Goal: Task Accomplishment & Management: Use online tool/utility

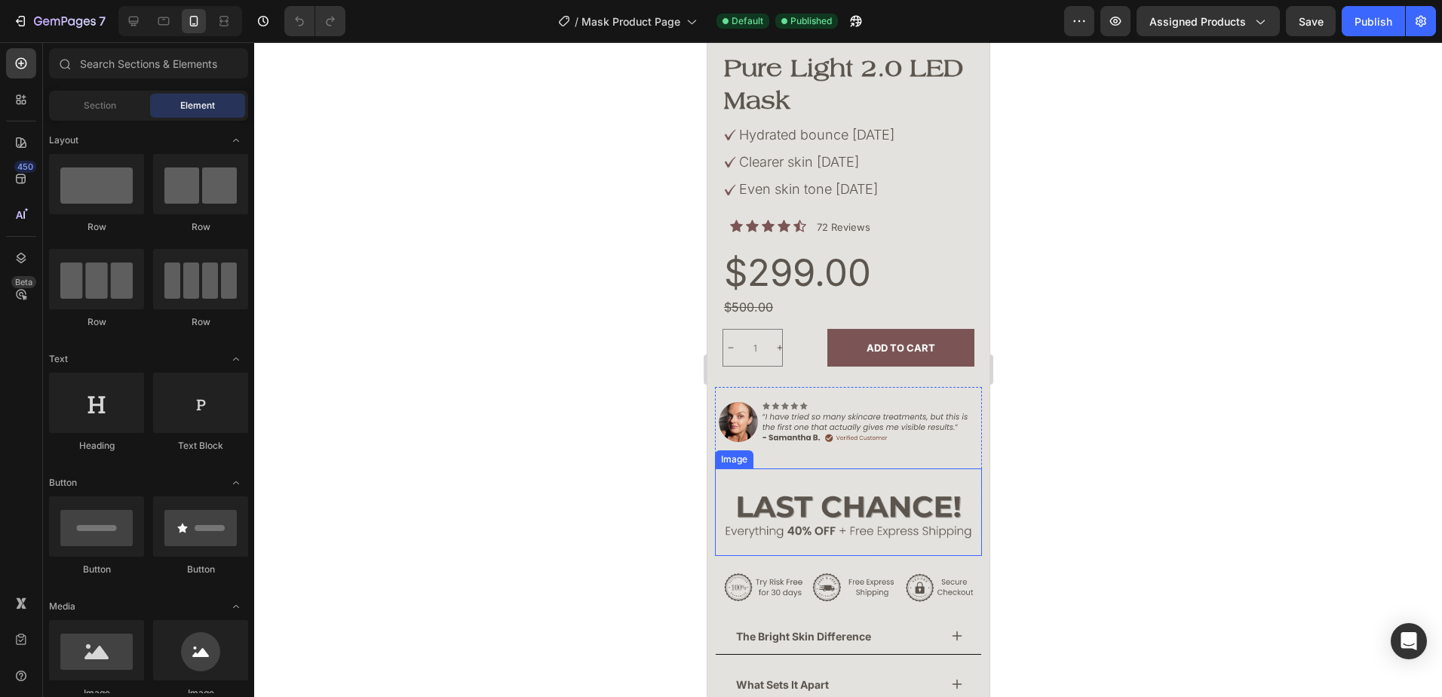
click at [855, 476] on img at bounding box center [847, 516] width 267 height 80
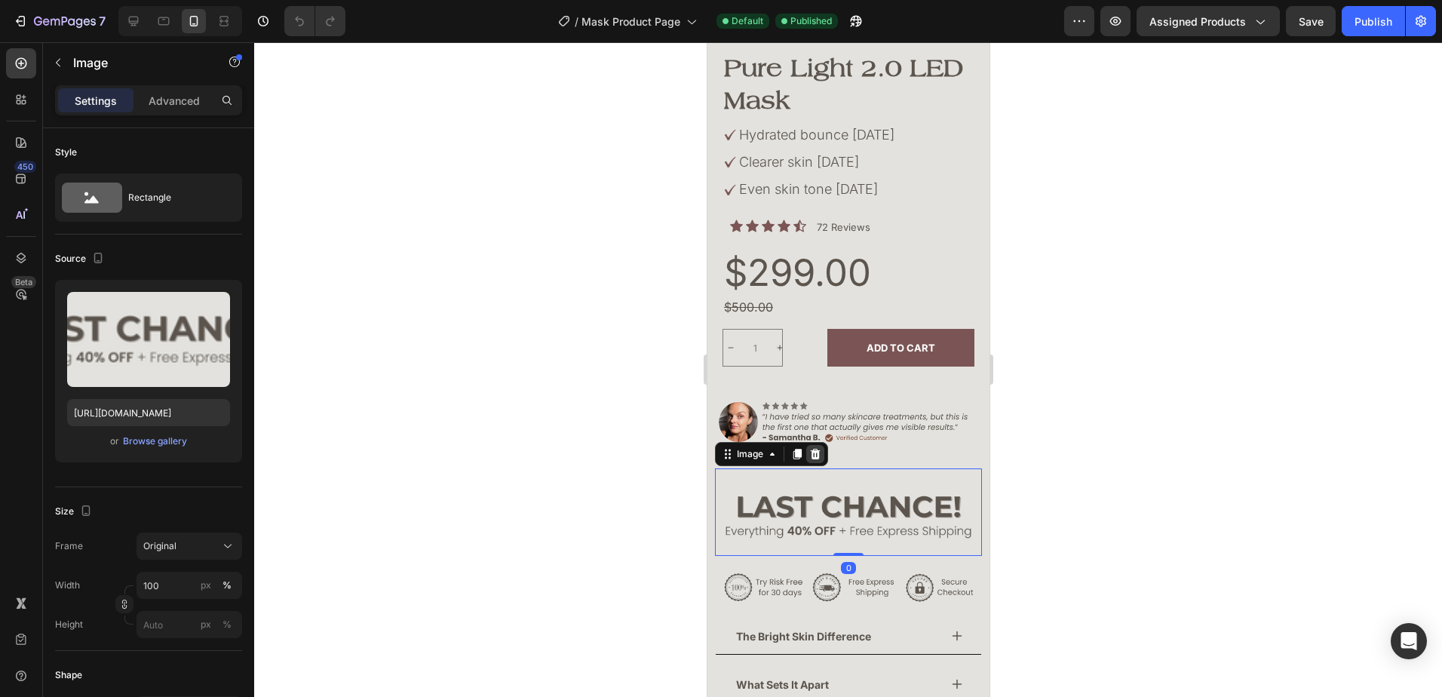
click at [811, 449] on icon at bounding box center [815, 454] width 10 height 11
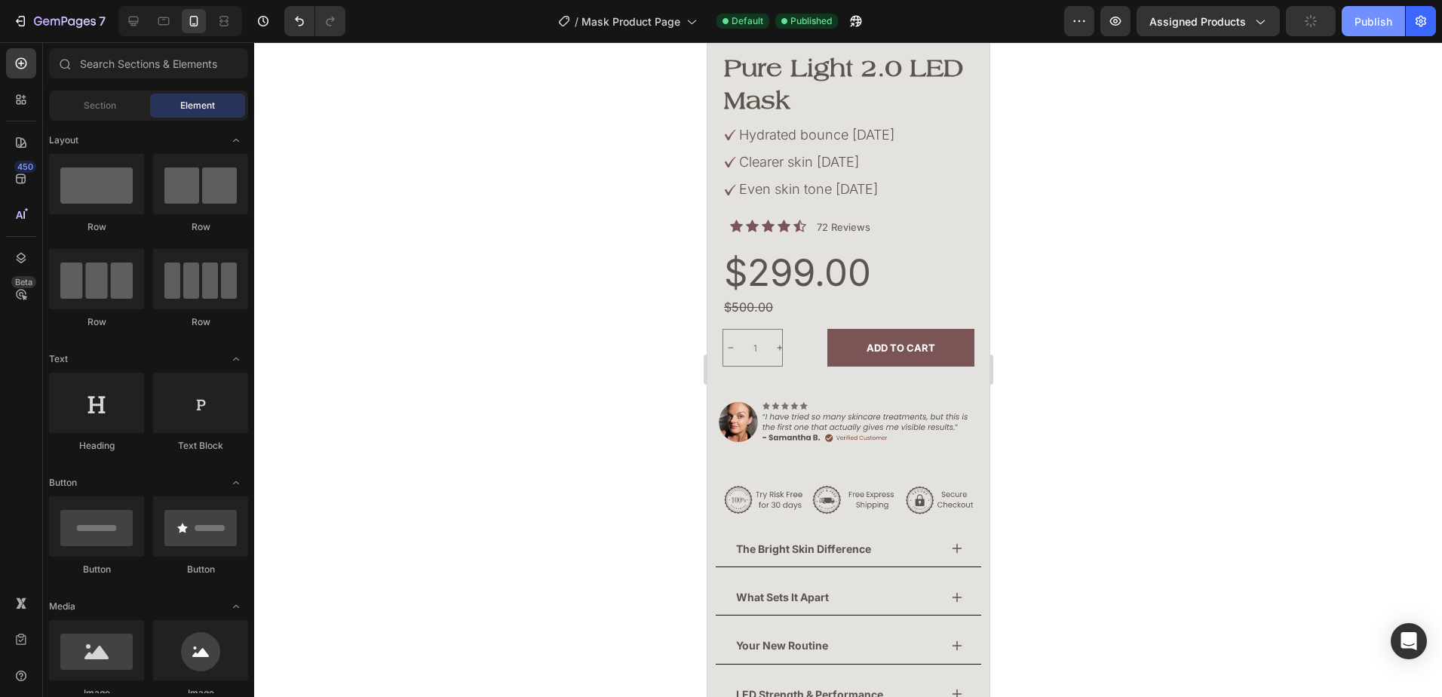
click at [1365, 20] on div "Publish" at bounding box center [1374, 22] width 38 height 16
click at [779, 252] on div "$299.00" at bounding box center [809, 272] width 174 height 51
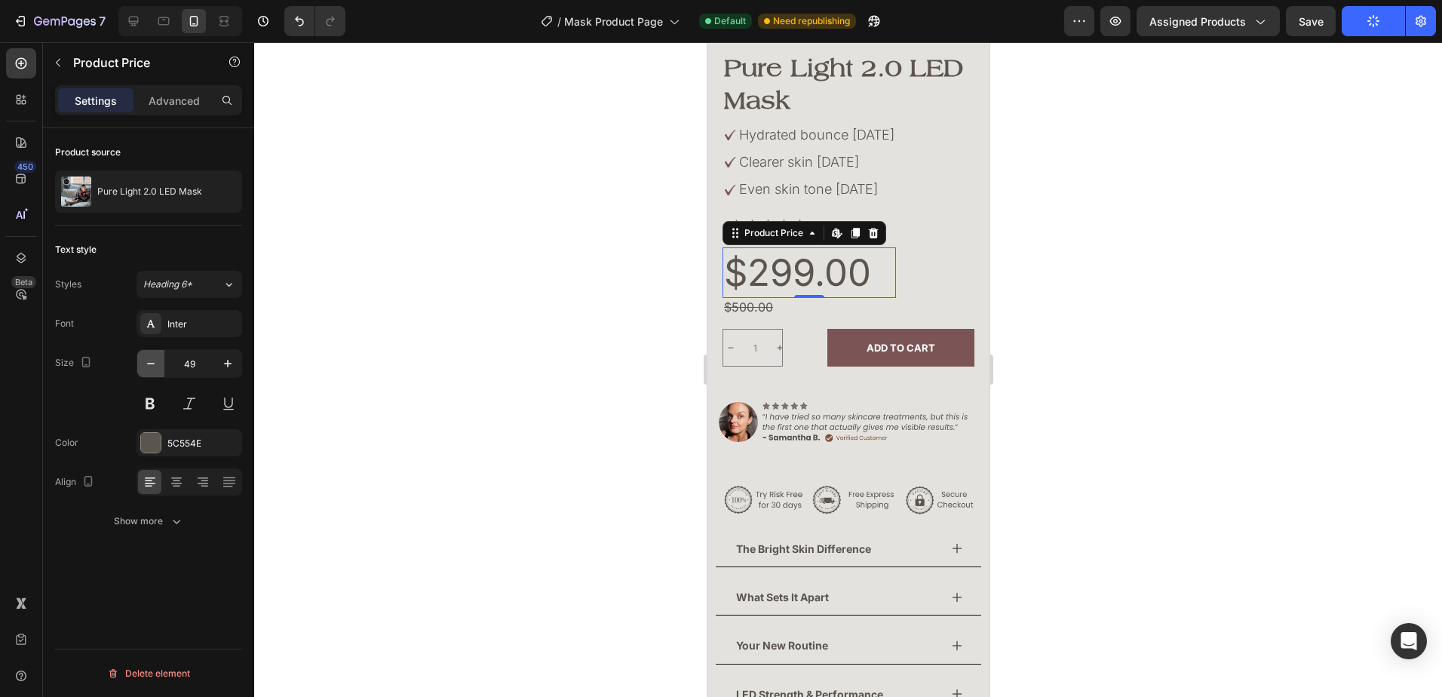
click at [141, 360] on button "button" at bounding box center [150, 363] width 27 height 27
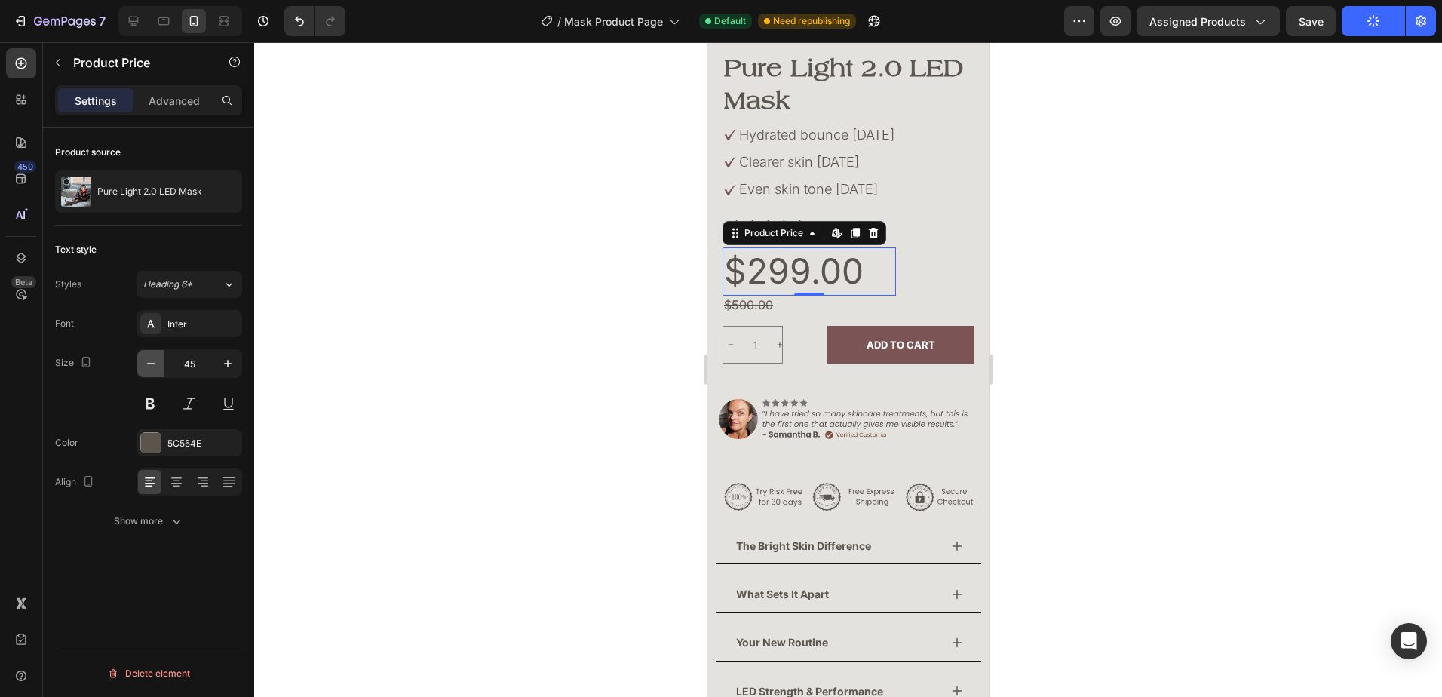
click at [141, 360] on button "button" at bounding box center [150, 363] width 27 height 27
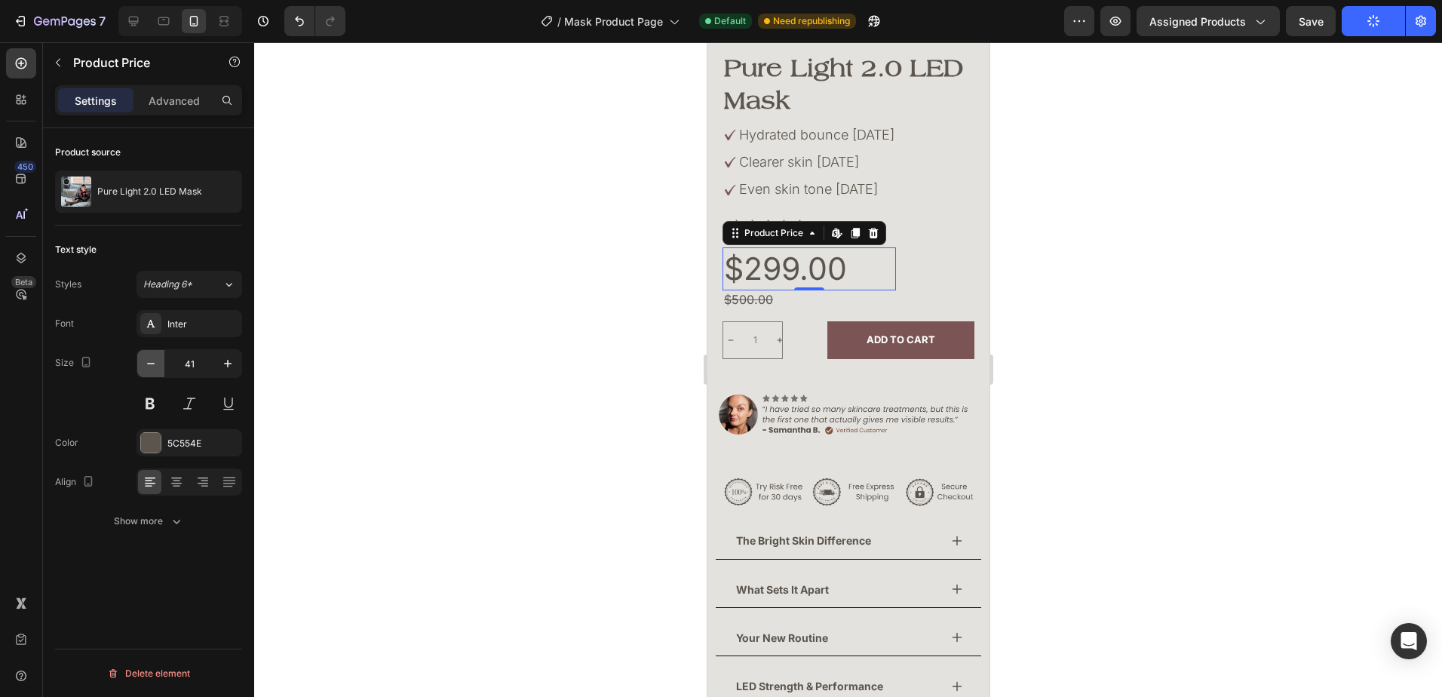
click at [141, 360] on button "button" at bounding box center [150, 363] width 27 height 27
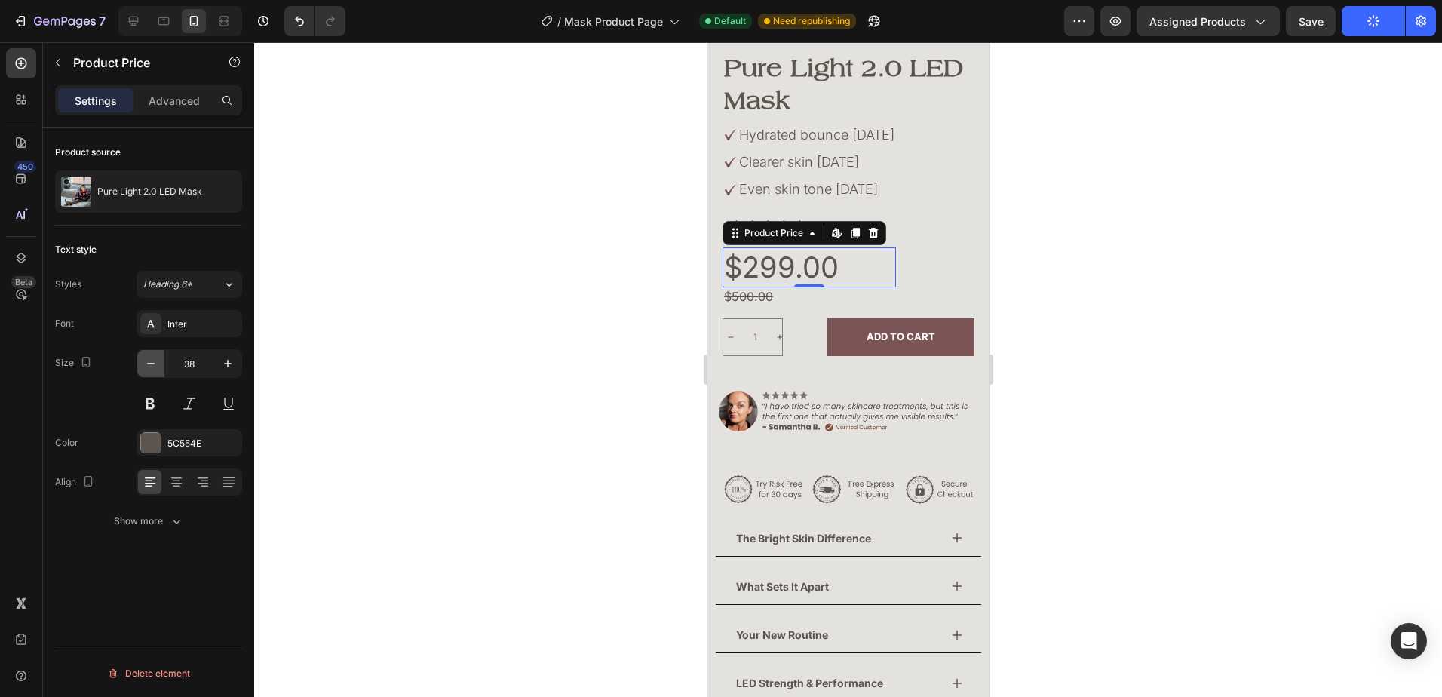
click at [141, 360] on button "button" at bounding box center [150, 363] width 27 height 27
type input "35"
click at [1169, 391] on div at bounding box center [848, 369] width 1188 height 655
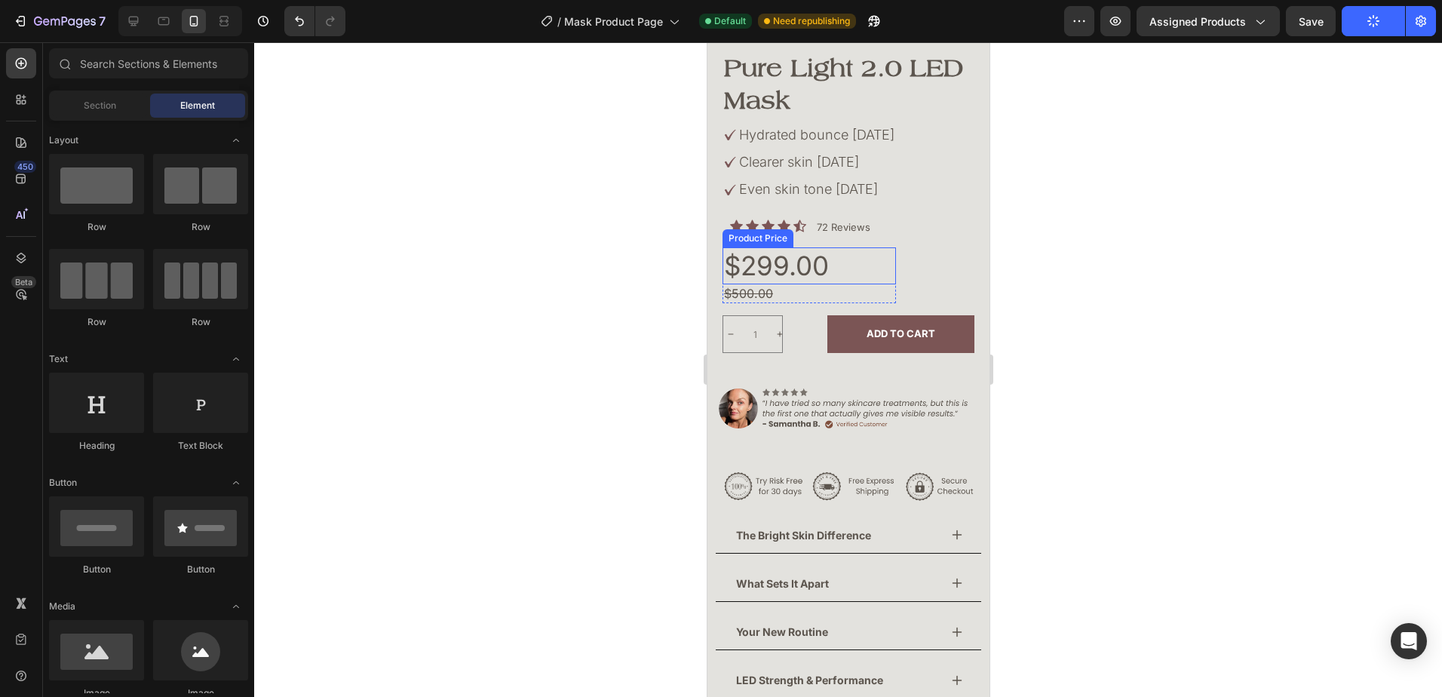
click at [782, 247] on div "$299.00" at bounding box center [809, 266] width 174 height 38
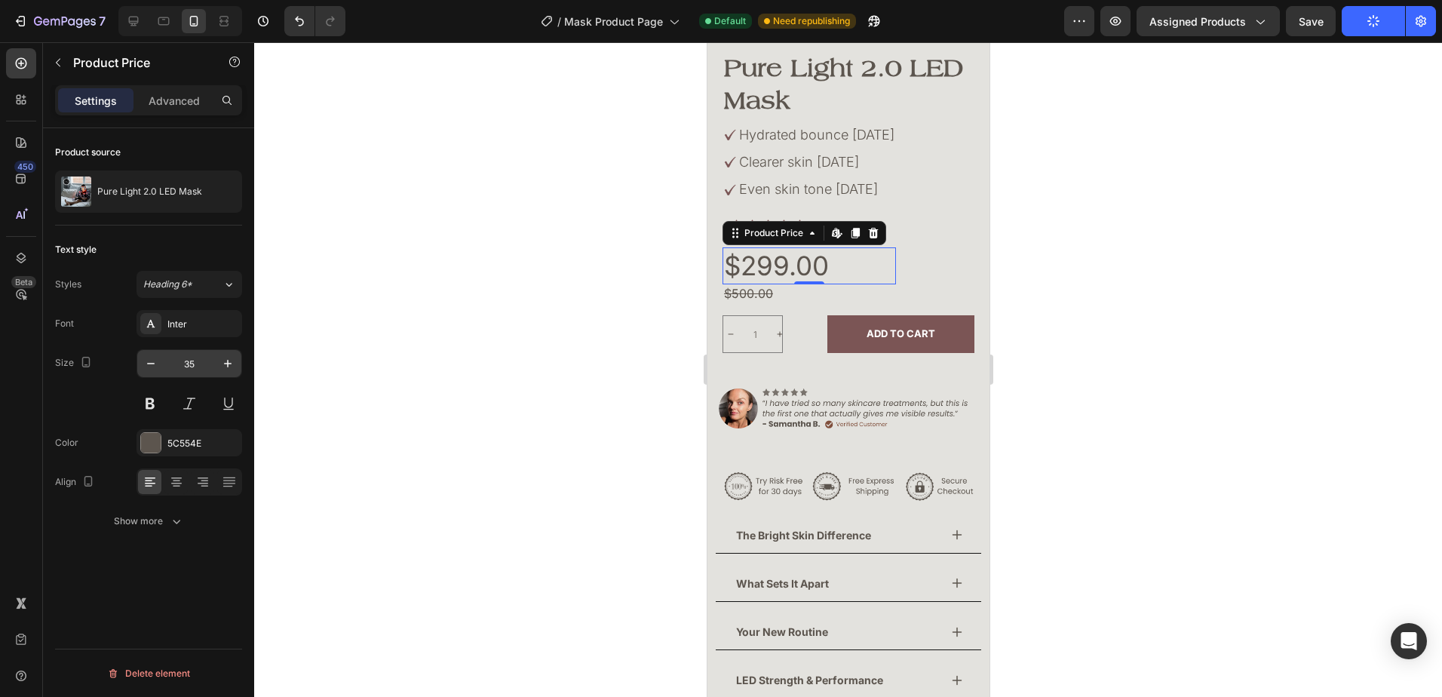
click at [137, 365] on div "35" at bounding box center [190, 363] width 106 height 29
click at [149, 361] on icon "button" at bounding box center [150, 363] width 15 height 15
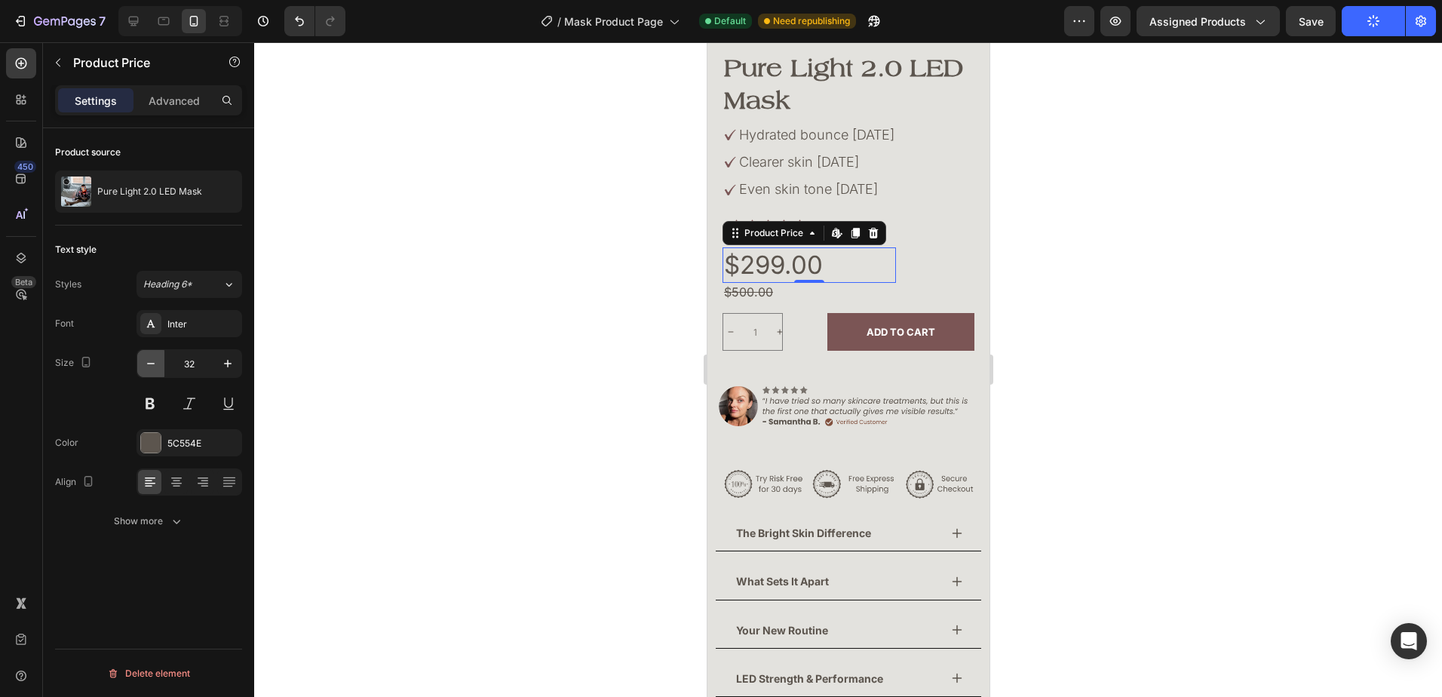
click at [149, 361] on icon "button" at bounding box center [150, 363] width 15 height 15
type input "28"
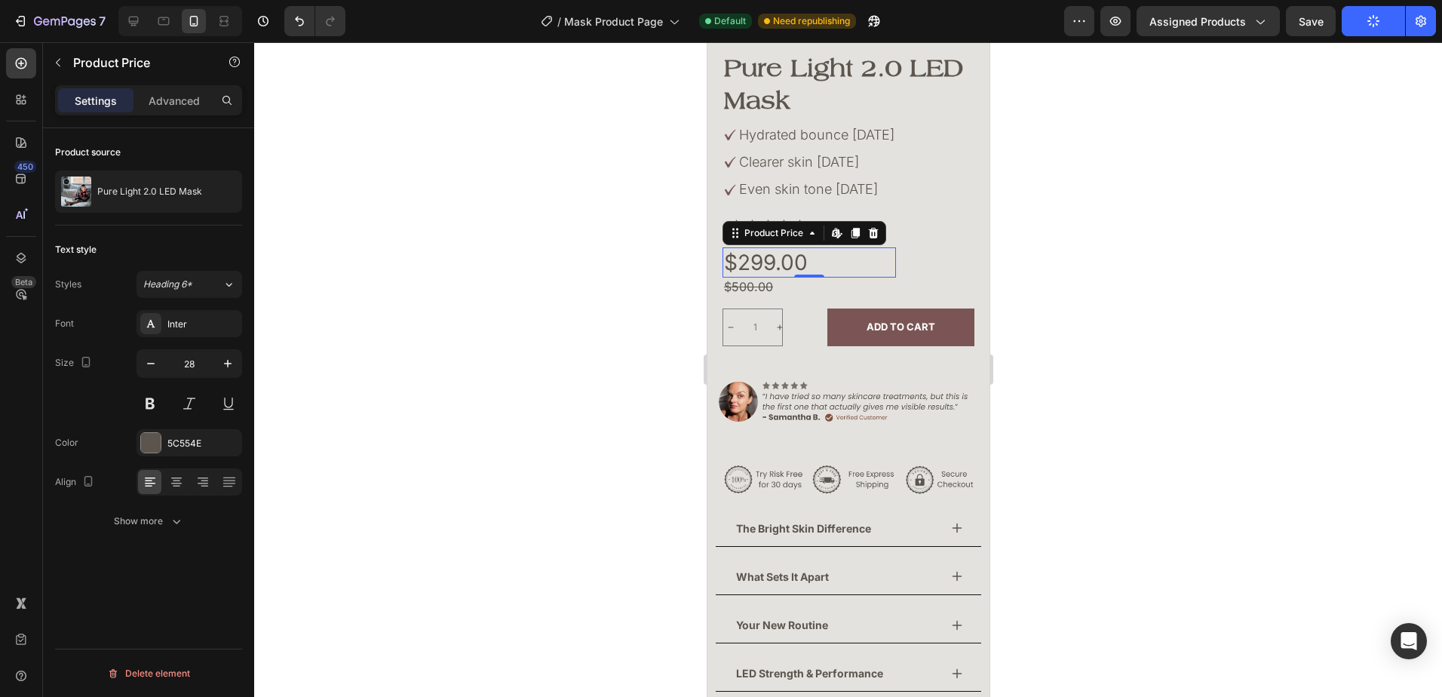
click at [619, 372] on div at bounding box center [848, 369] width 1188 height 655
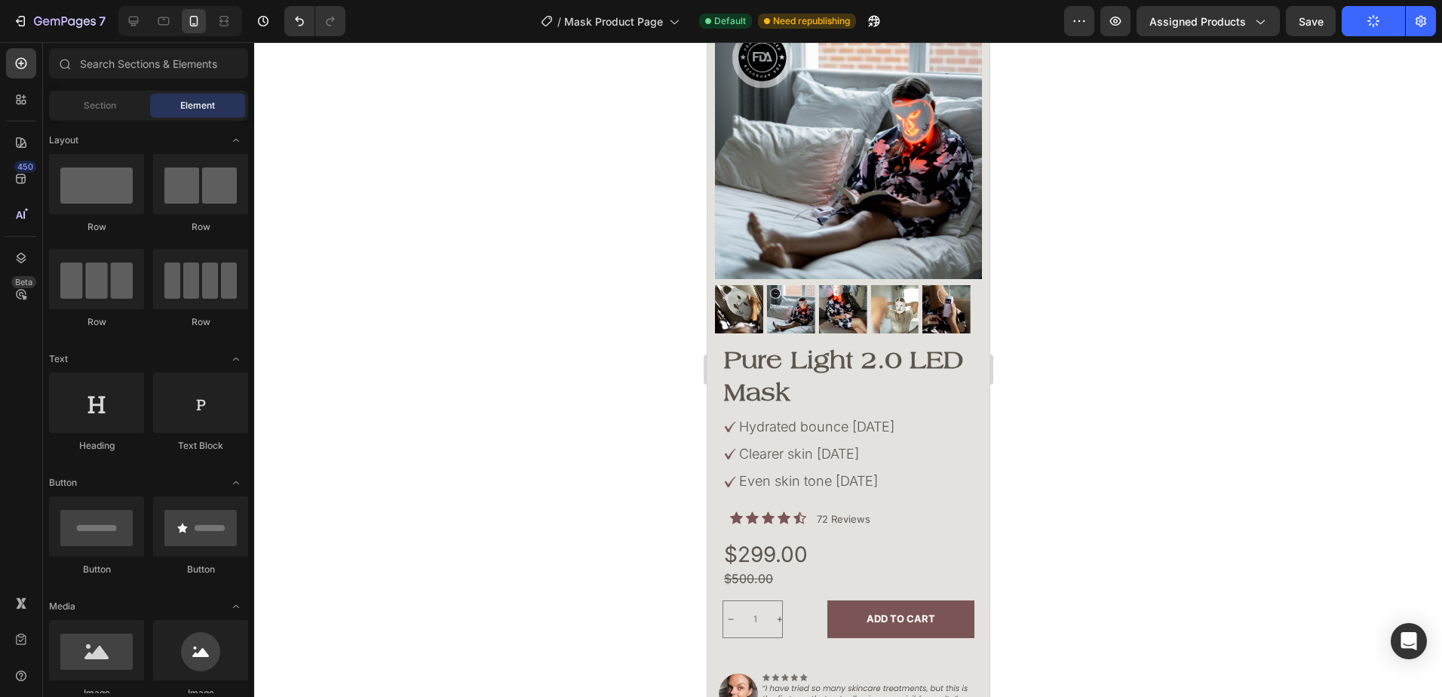
scroll to position [62, 0]
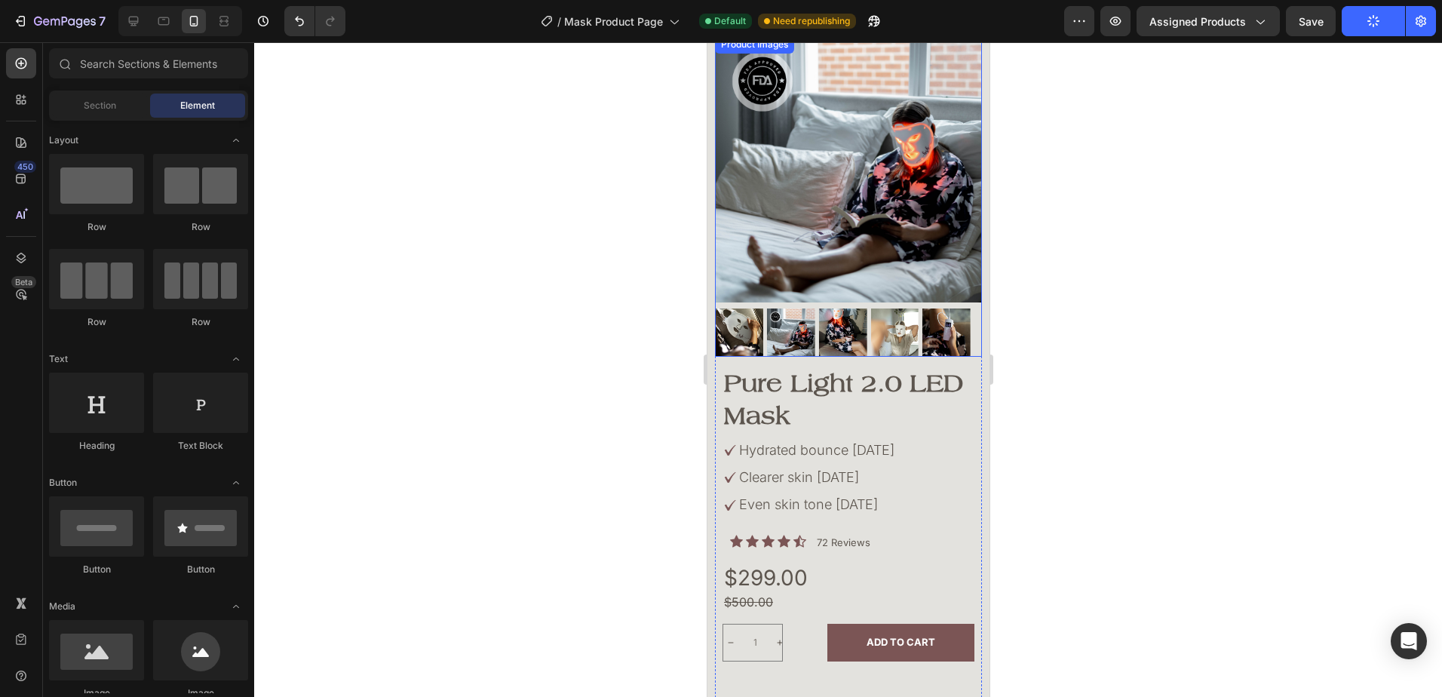
click at [747, 327] on img at bounding box center [738, 333] width 48 height 48
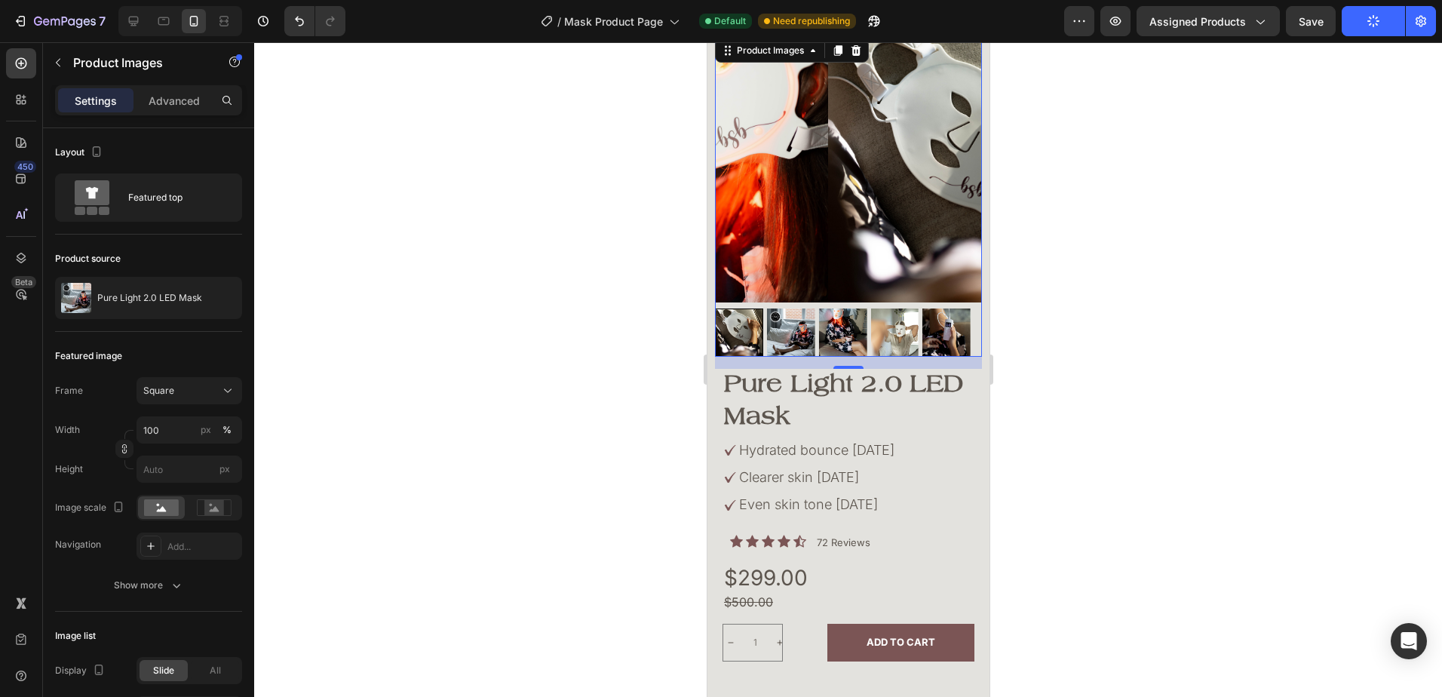
click at [835, 324] on img at bounding box center [843, 333] width 48 height 48
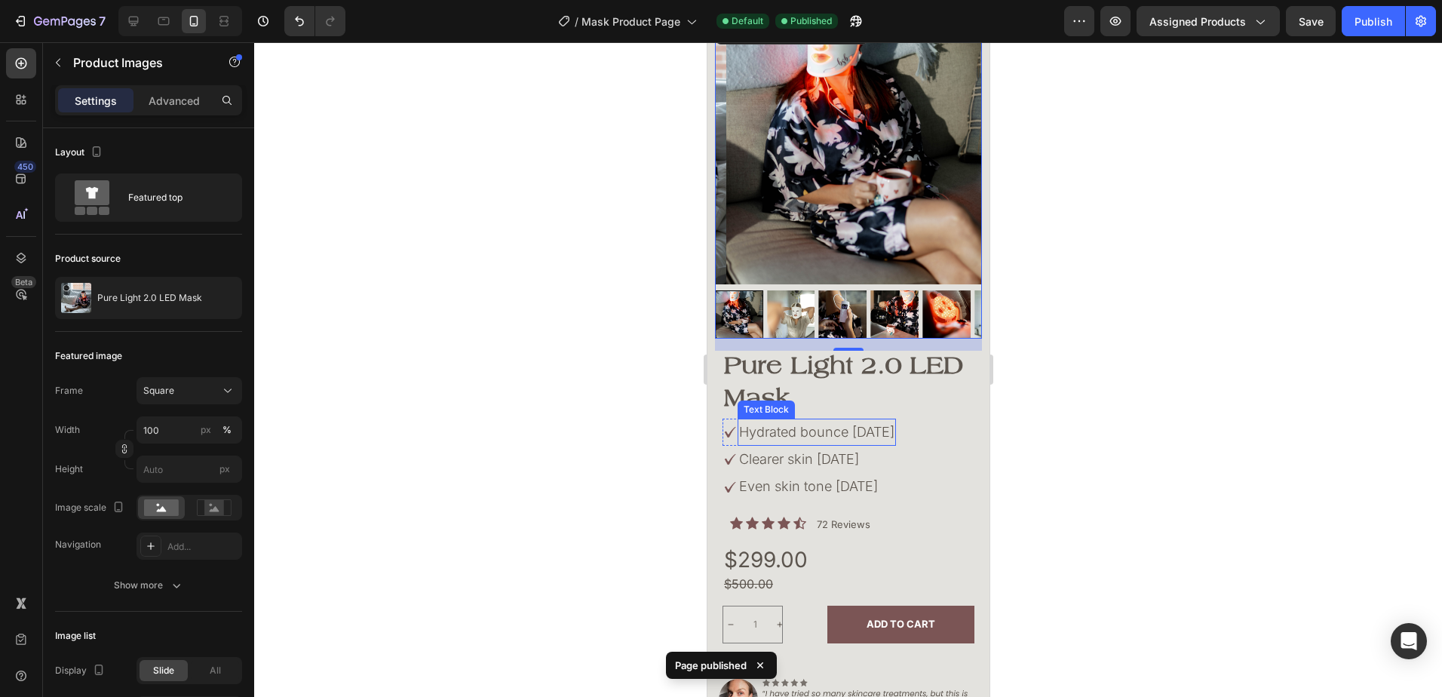
scroll to position [226, 0]
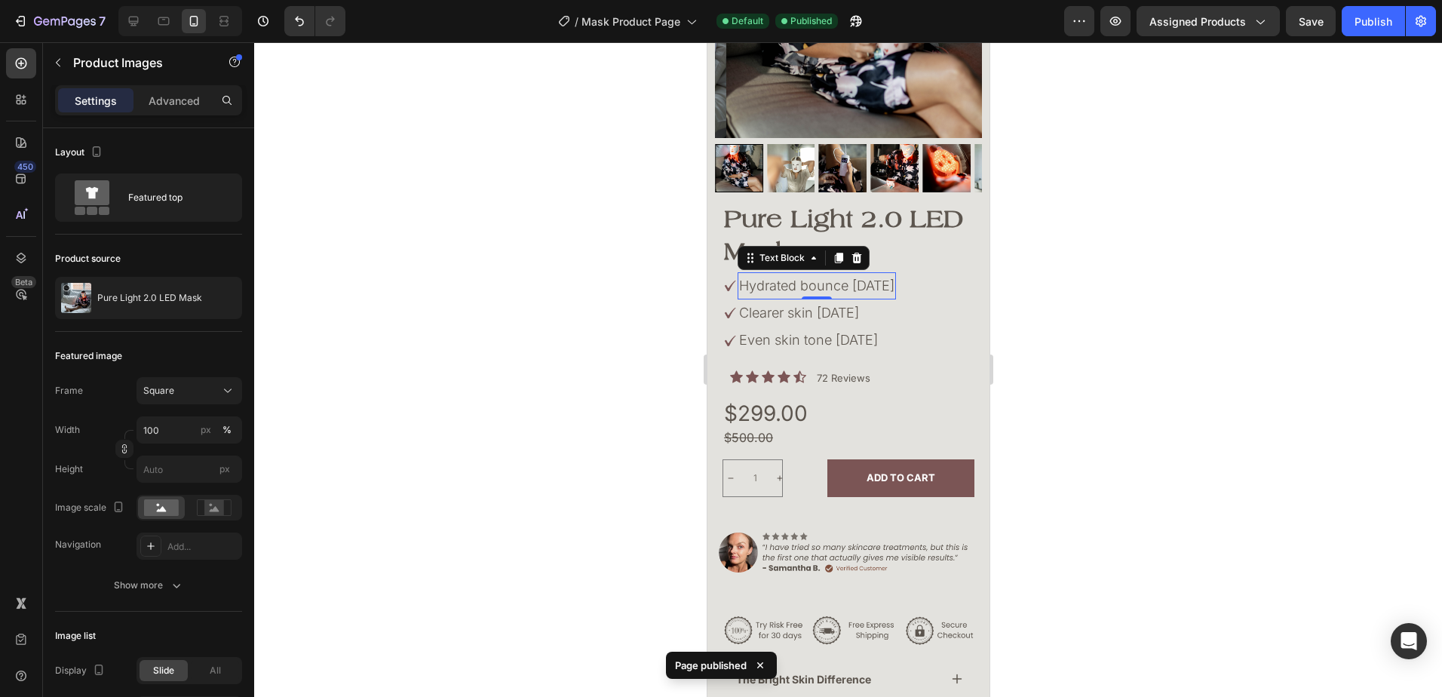
click at [792, 274] on p "Hydrated bounce [DATE]" at bounding box center [816, 286] width 155 height 24
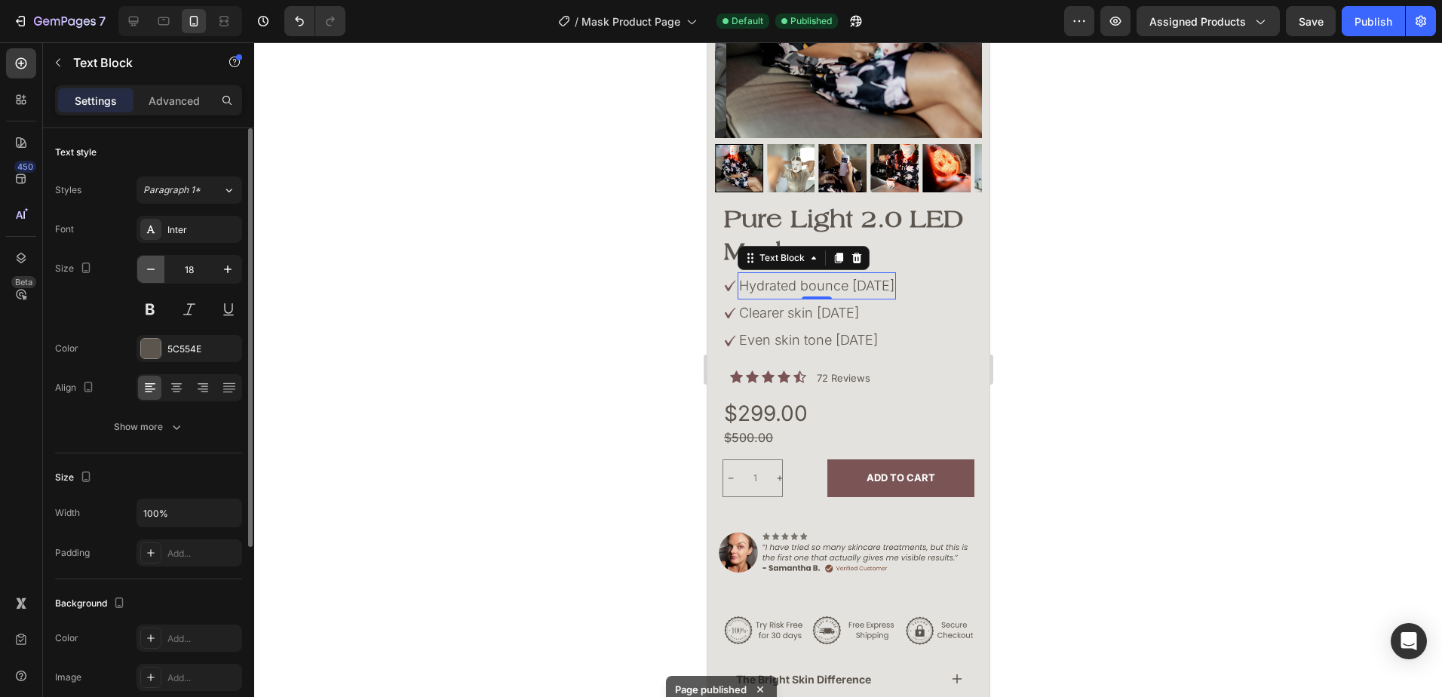
click at [153, 271] on icon "button" at bounding box center [150, 269] width 15 height 15
type input "16"
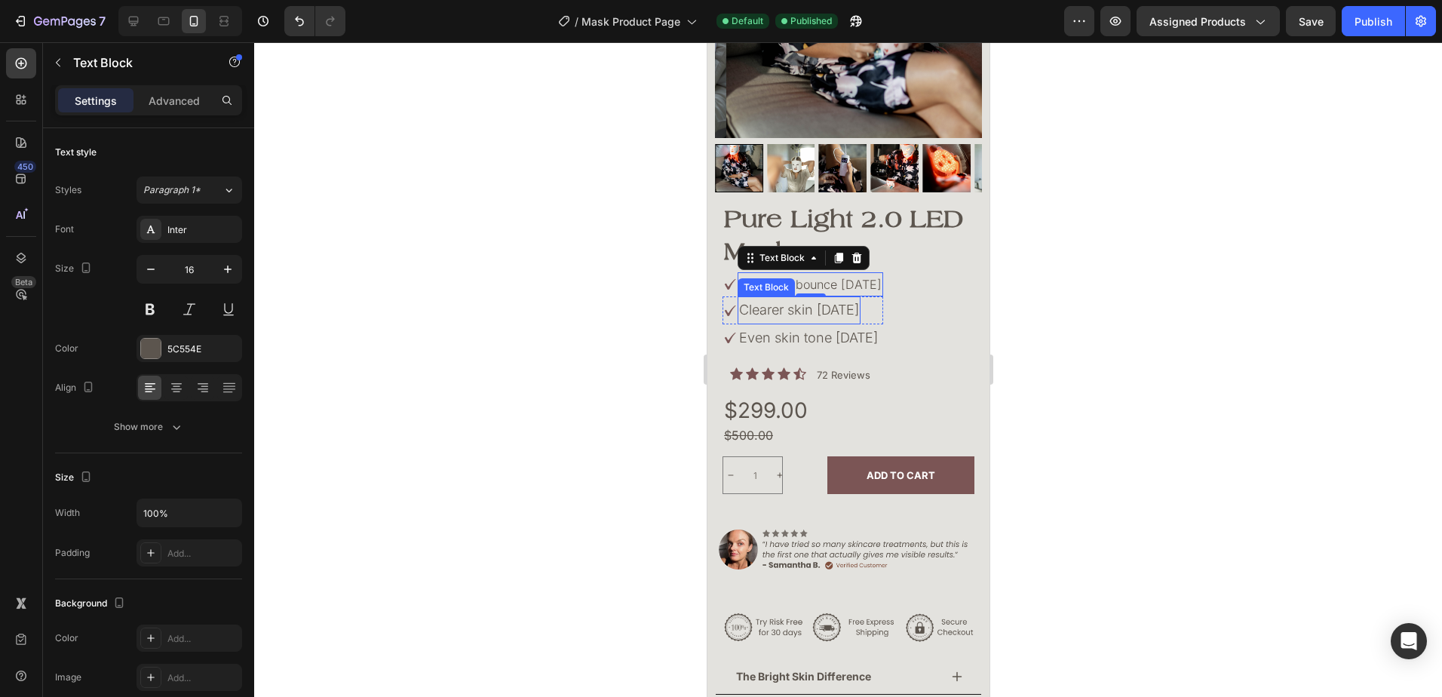
click at [752, 298] on p "Clearer skin [DATE]" at bounding box center [799, 310] width 120 height 24
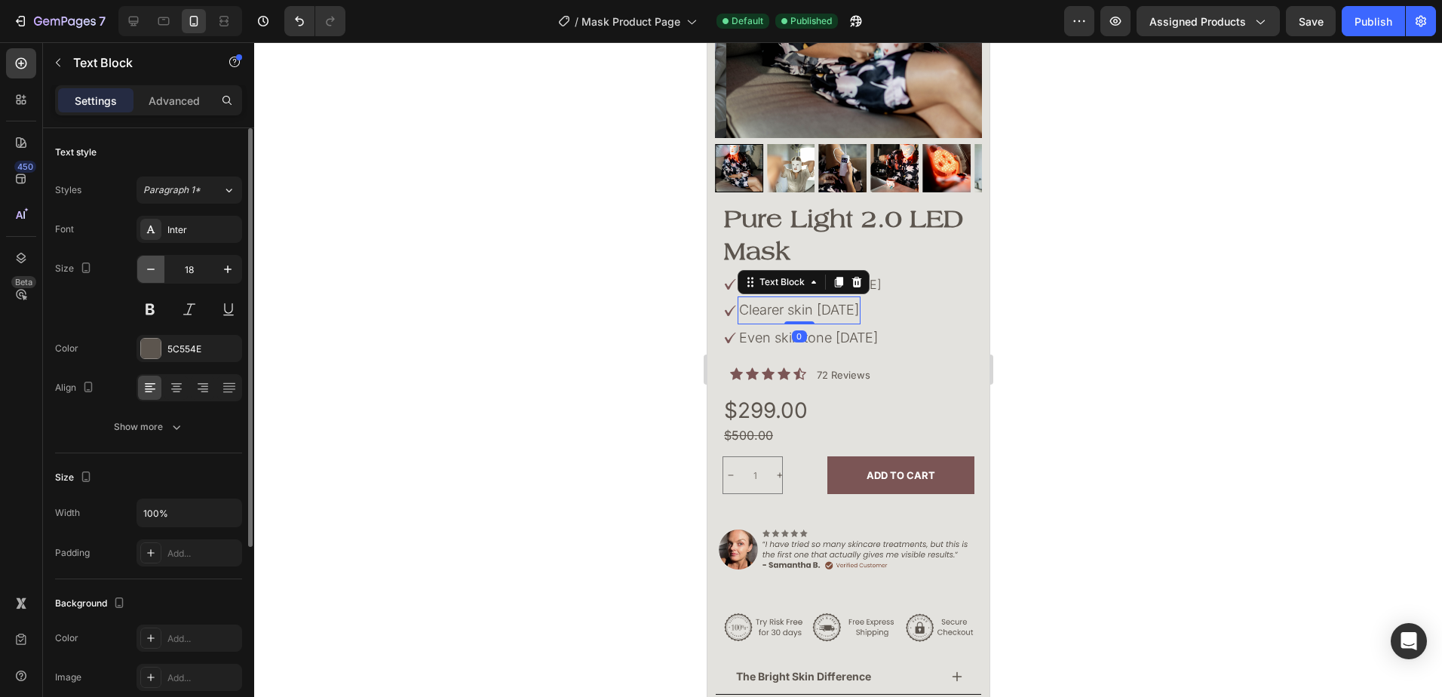
click at [152, 272] on icon "button" at bounding box center [150, 269] width 15 height 15
type input "16"
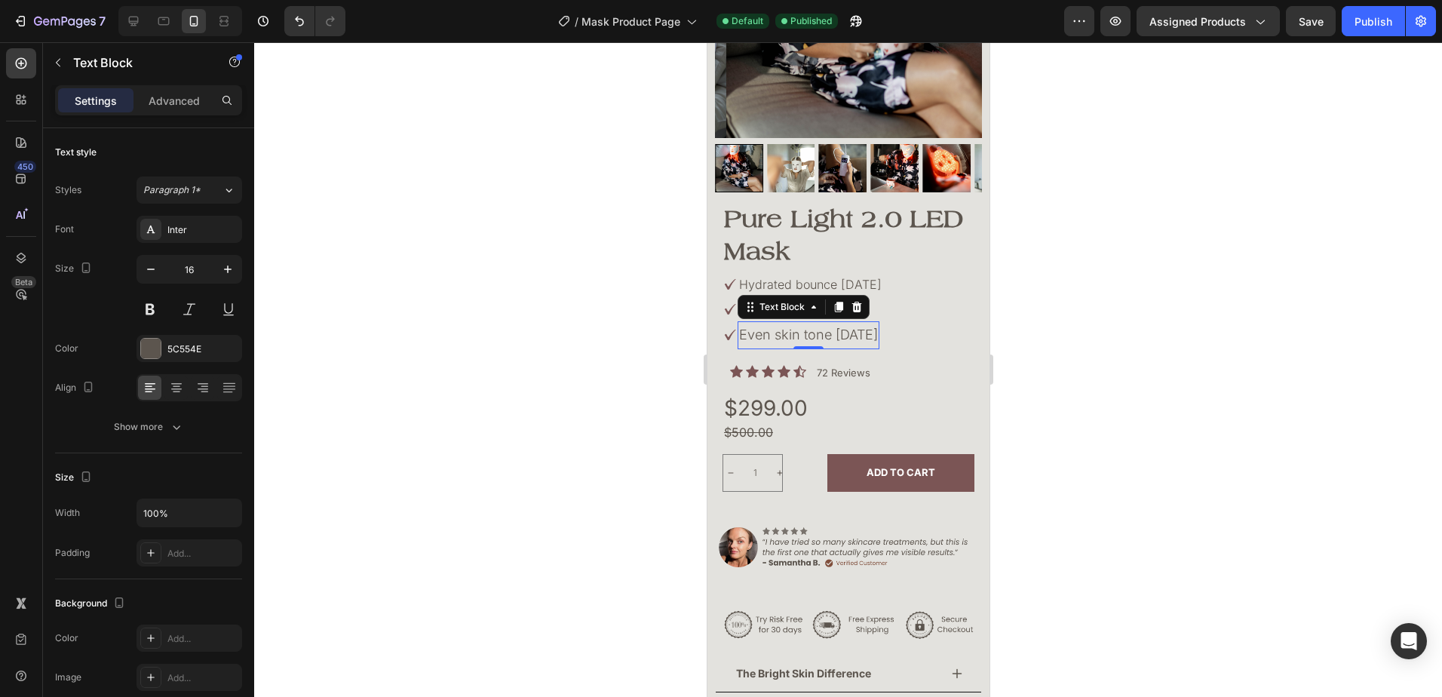
click at [830, 323] on p "Even skin tone [DATE]" at bounding box center [808, 335] width 139 height 24
click at [152, 265] on icon "button" at bounding box center [150, 269] width 15 height 15
type input "16"
click at [1141, 352] on div at bounding box center [848, 369] width 1188 height 655
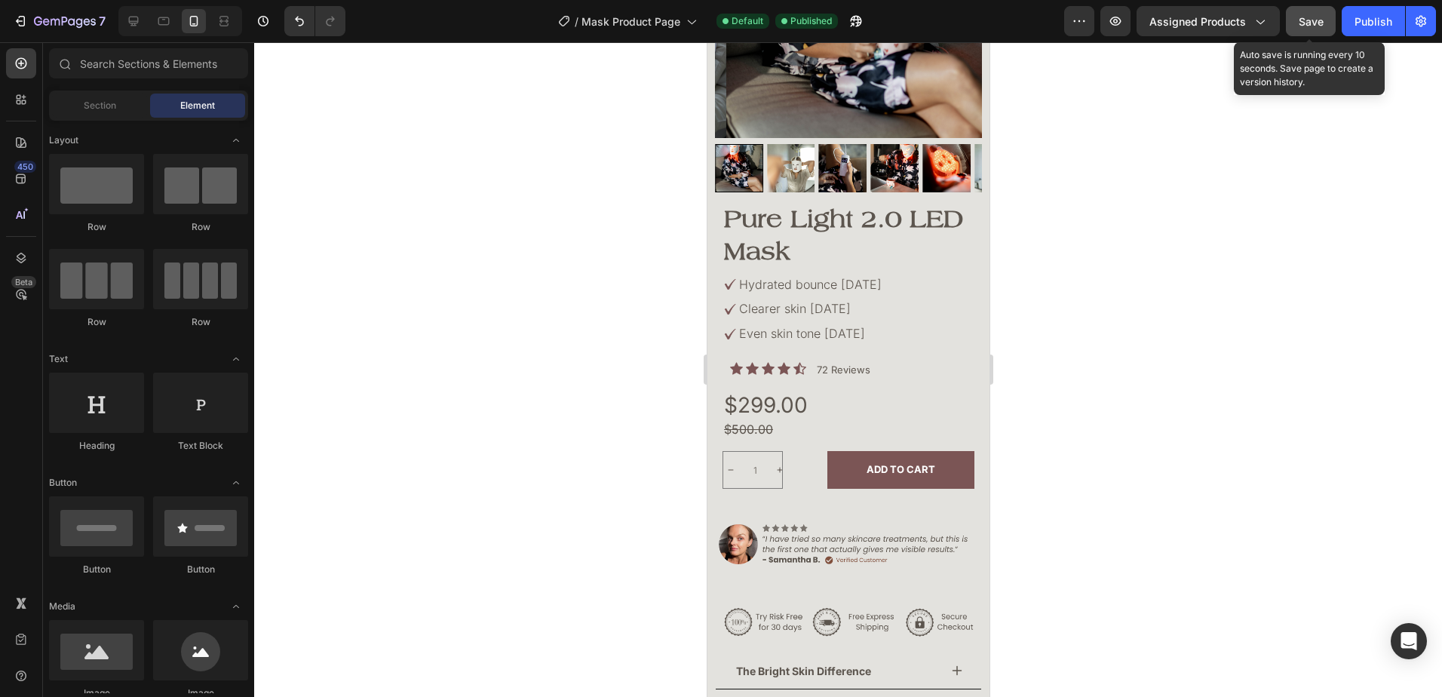
click at [1289, 23] on button "Save" at bounding box center [1311, 21] width 50 height 30
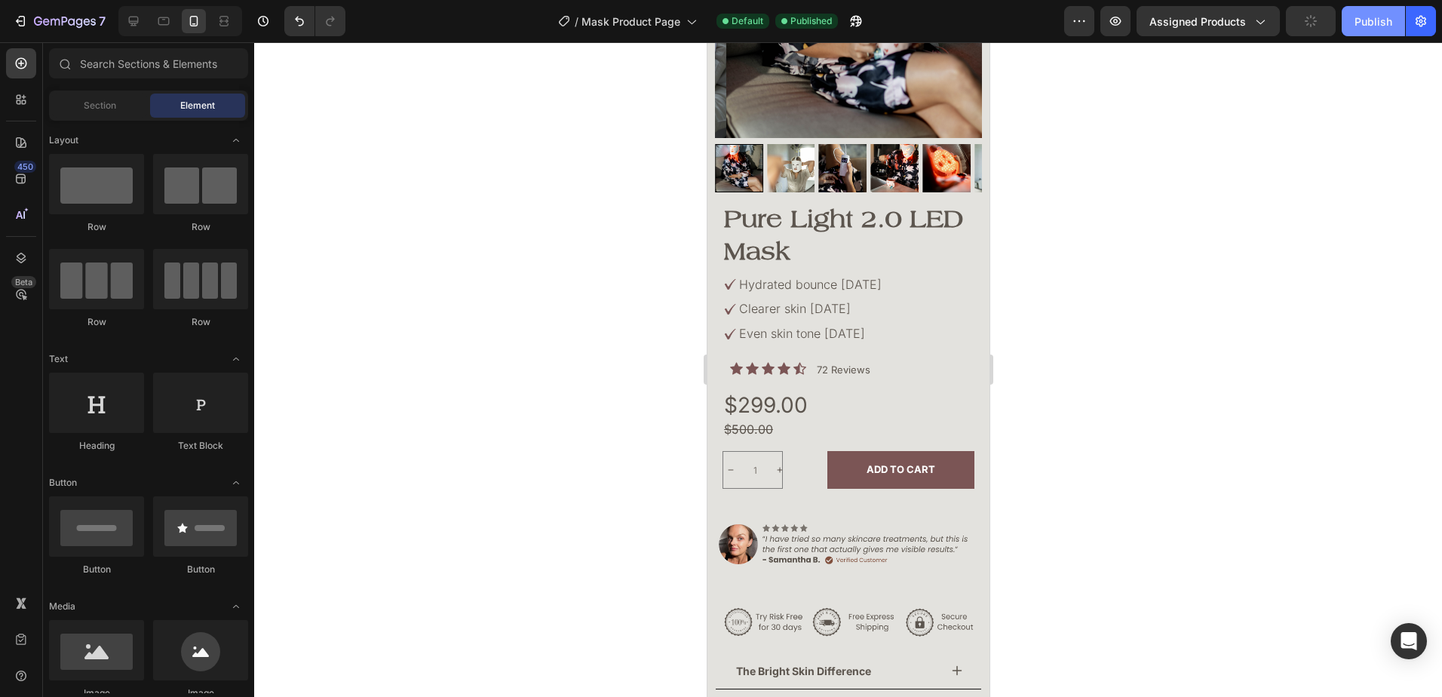
click at [1367, 14] on div "Publish" at bounding box center [1374, 22] width 38 height 16
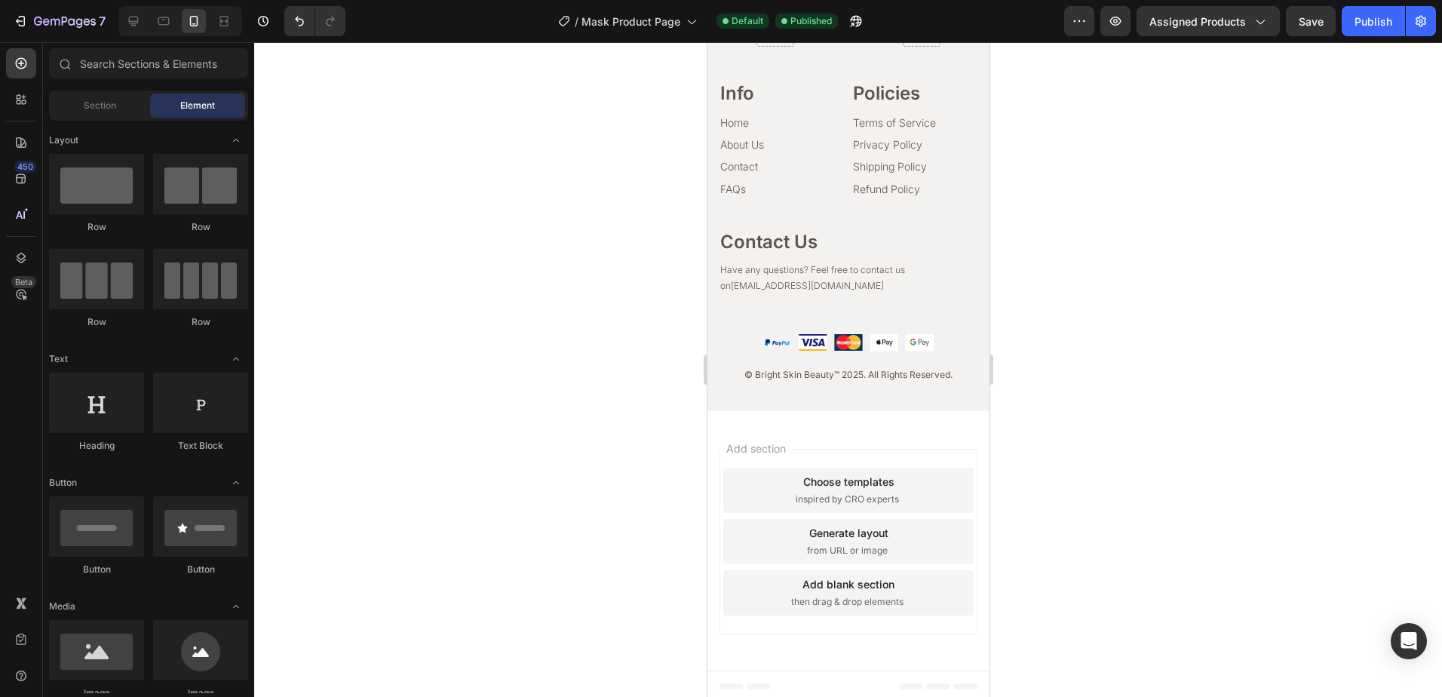
scroll to position [5980, 0]
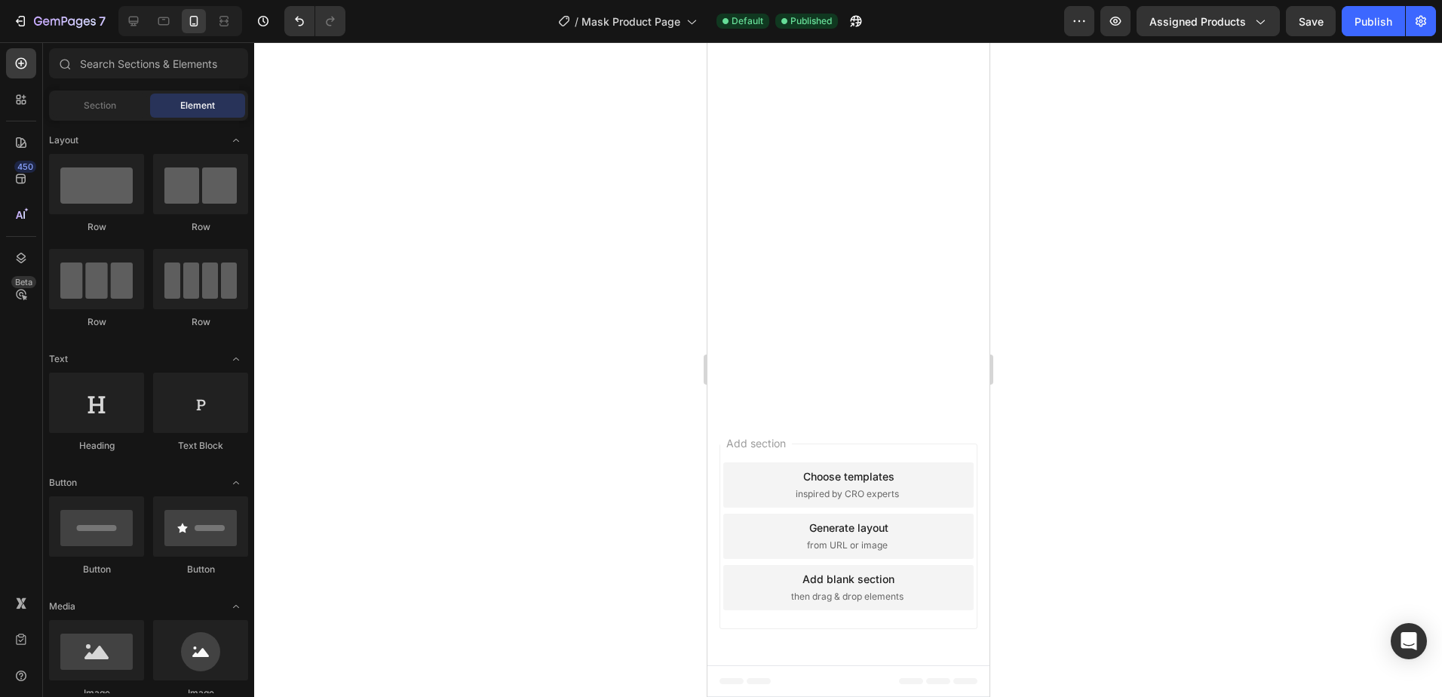
drag, startPoint x: 986, startPoint y: 118, endPoint x: 779, endPoint y: 118, distance: 206.7
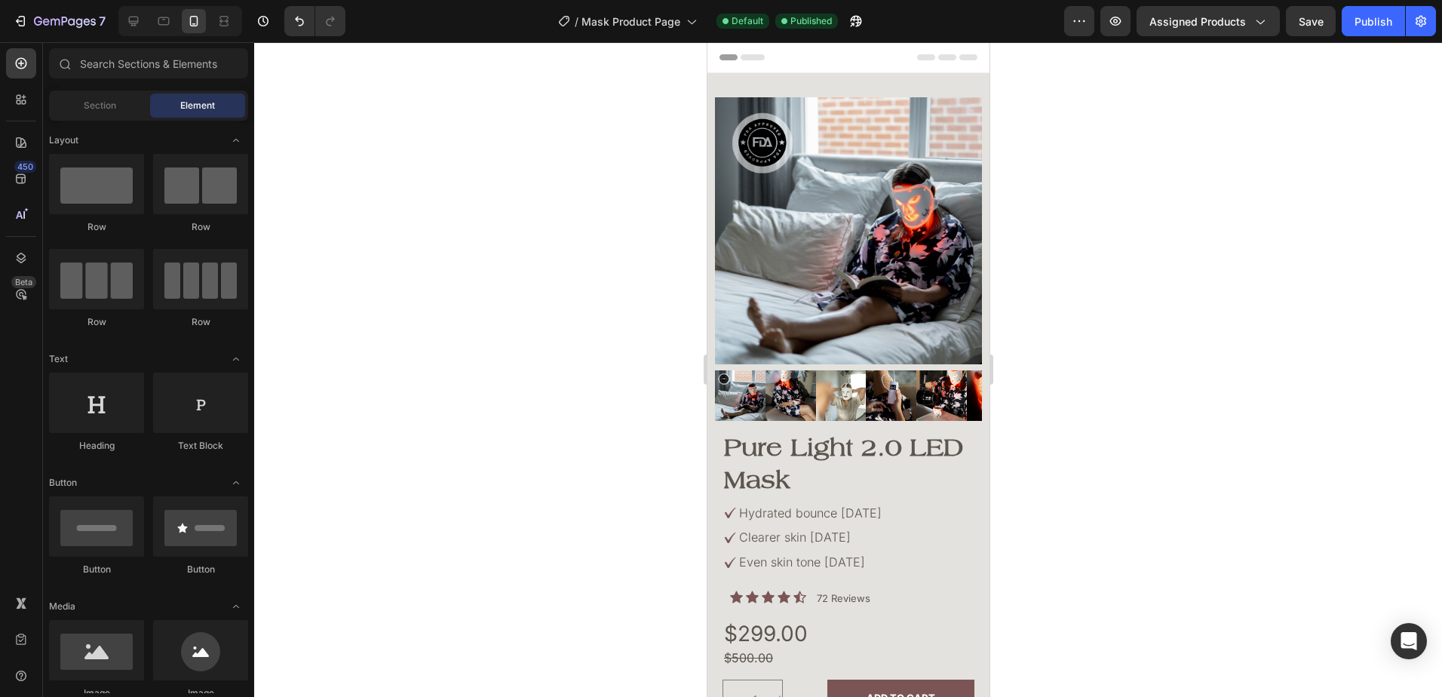
click at [17, 18] on icon "button" at bounding box center [20, 21] width 15 height 15
